Goal: Task Accomplishment & Management: Complete application form

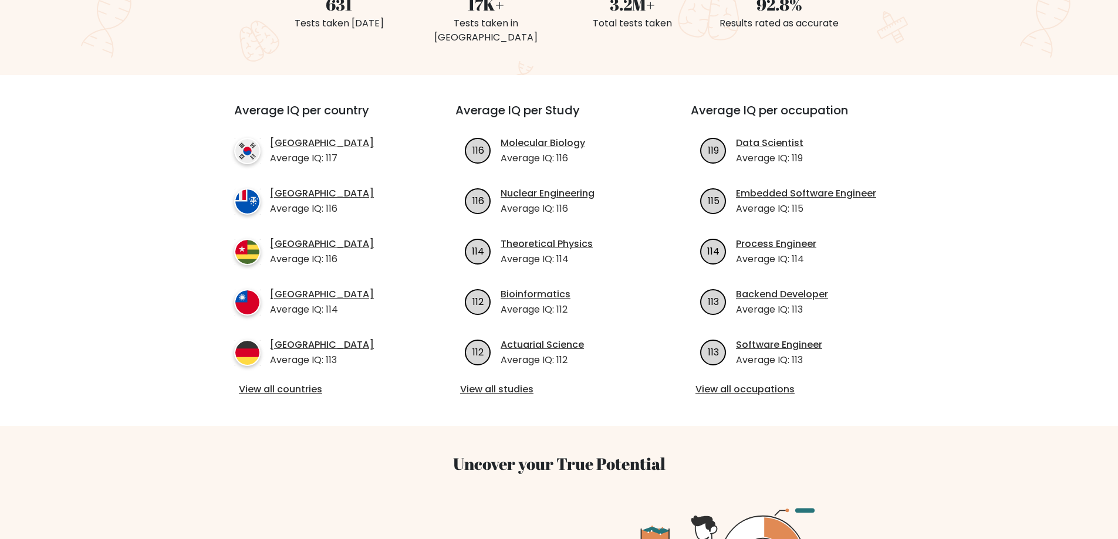
scroll to position [59, 0]
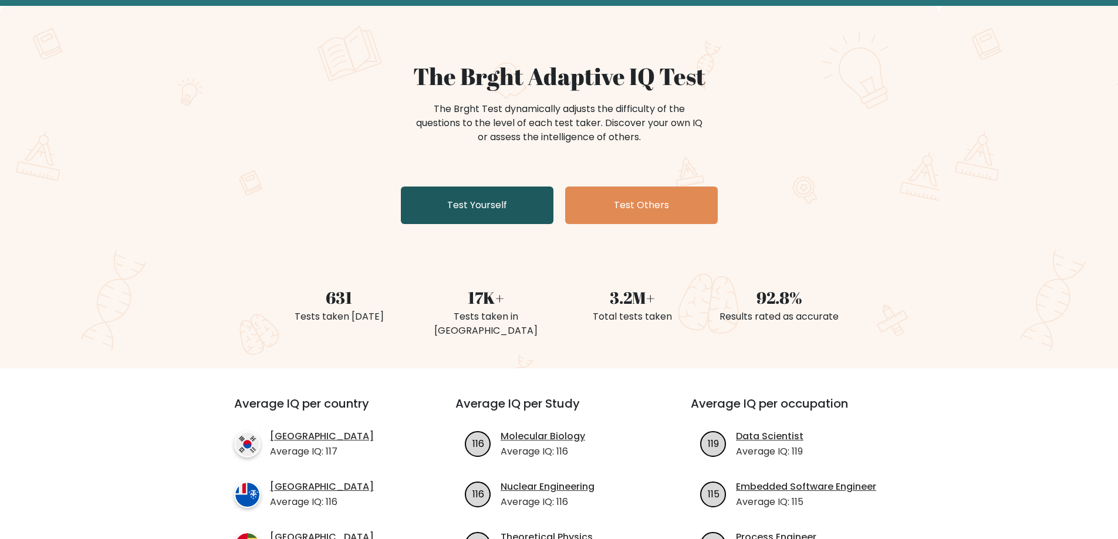
click at [499, 213] on link "Test Yourself" at bounding box center [477, 206] width 153 height 38
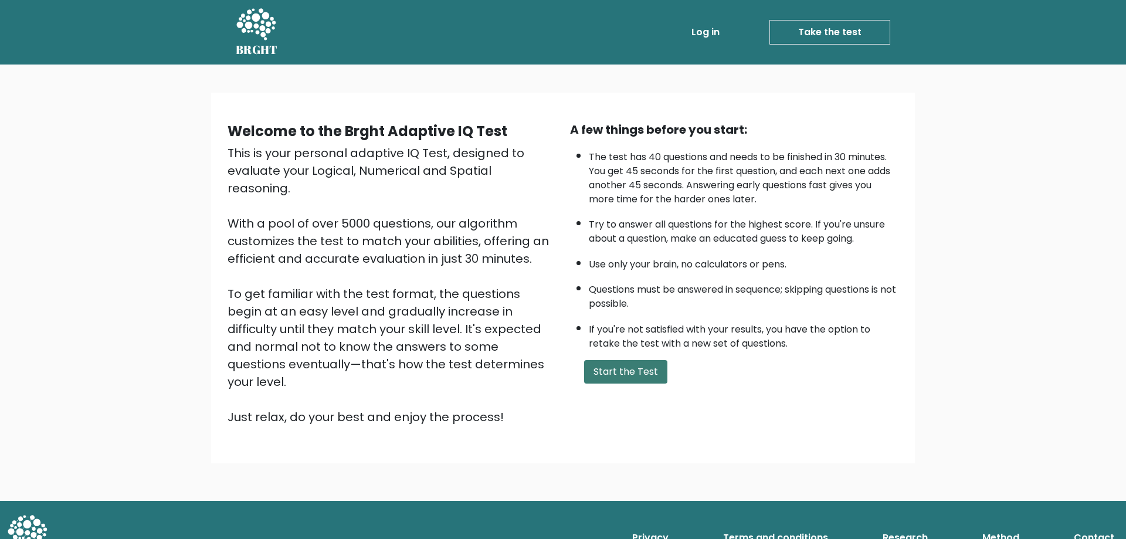
click at [607, 370] on button "Start the Test" at bounding box center [625, 371] width 83 height 23
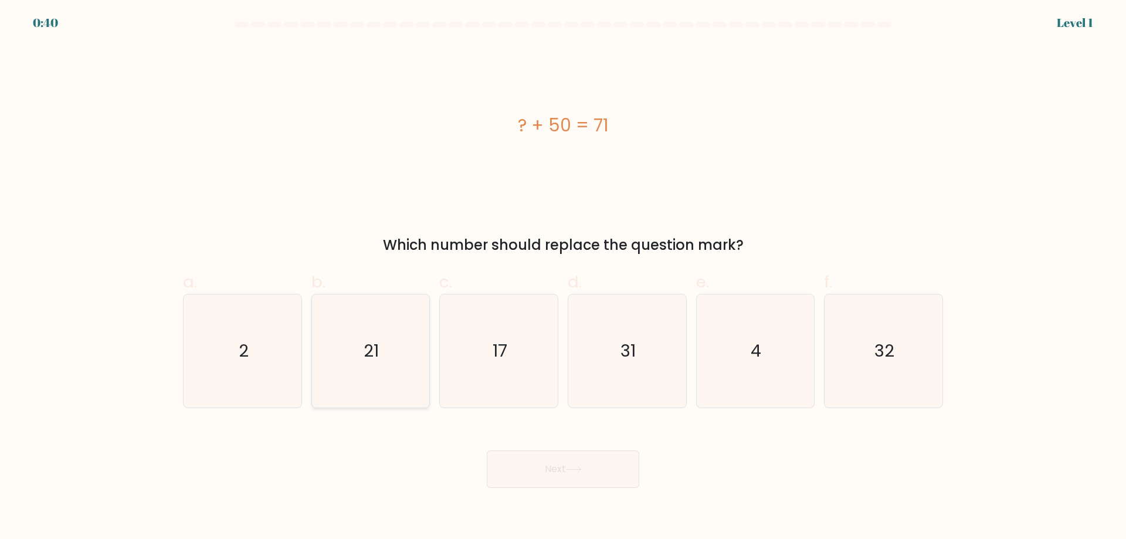
click at [369, 365] on icon "21" at bounding box center [370, 350] width 113 height 113
click at [563, 277] on input "b. 21" at bounding box center [563, 274] width 1 height 8
radio input "true"
click at [555, 469] on button "Next" at bounding box center [563, 470] width 153 height 38
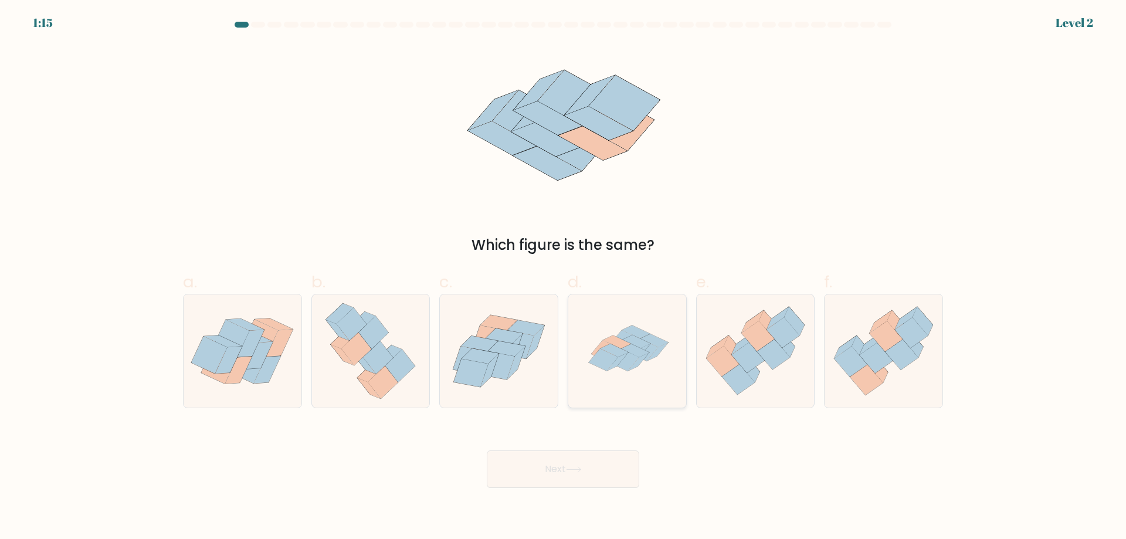
click at [632, 382] on icon at bounding box center [627, 350] width 113 height 113
click at [564, 277] on input "d." at bounding box center [563, 274] width 1 height 8
radio input "true"
click at [597, 459] on button "Next" at bounding box center [563, 470] width 153 height 38
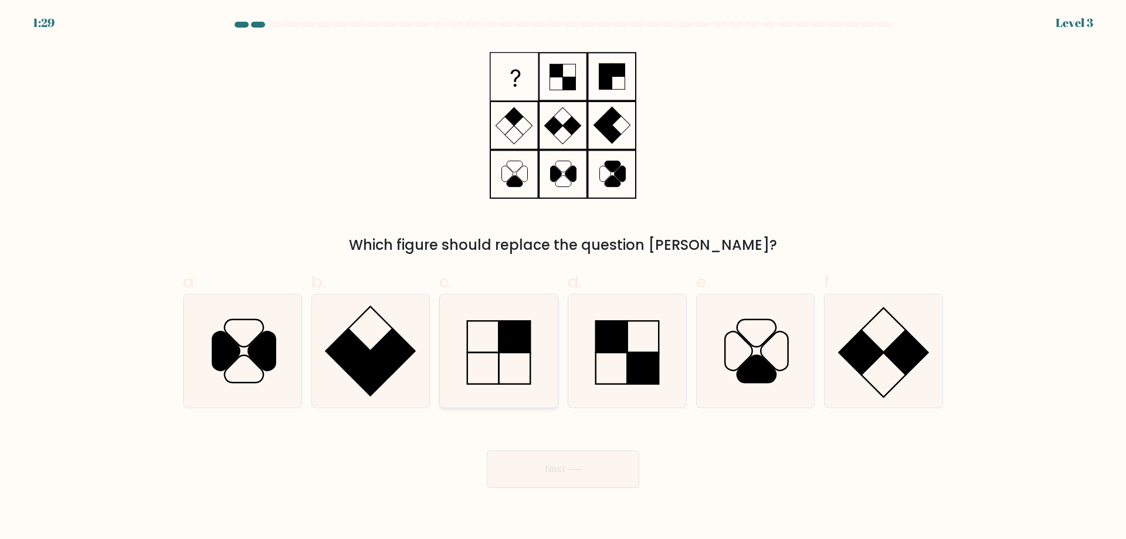
click at [520, 359] on icon at bounding box center [498, 350] width 113 height 113
click at [563, 277] on input "c." at bounding box center [563, 274] width 1 height 8
radio input "true"
click at [557, 477] on button "Next" at bounding box center [563, 470] width 153 height 38
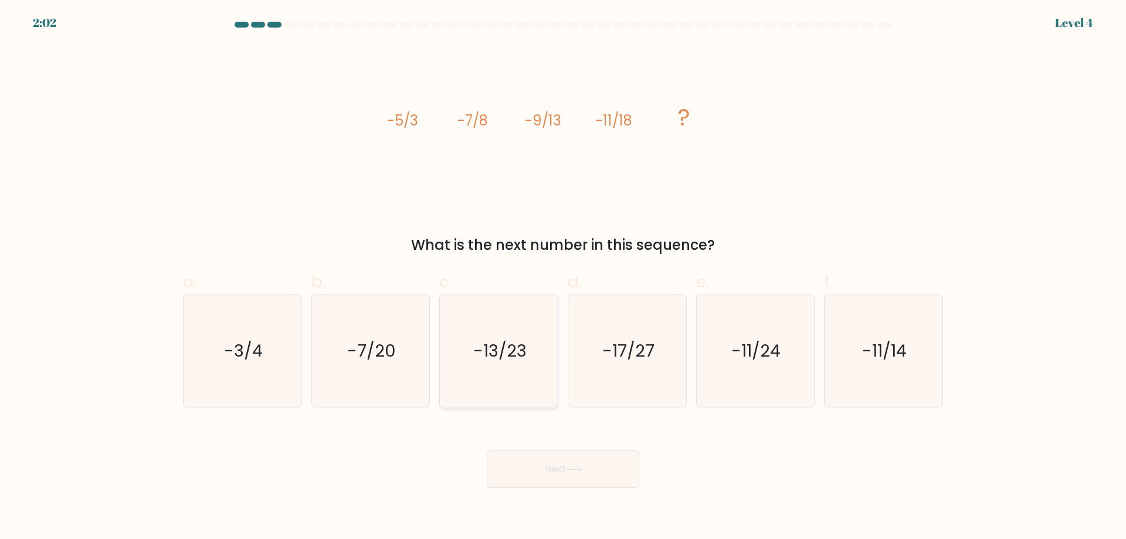
click at [493, 383] on icon "-13/23" at bounding box center [498, 350] width 113 height 113
click at [563, 277] on input "c. -13/23" at bounding box center [563, 274] width 1 height 8
radio input "true"
click at [560, 473] on button "Next" at bounding box center [563, 470] width 153 height 38
